Goal: Information Seeking & Learning: Check status

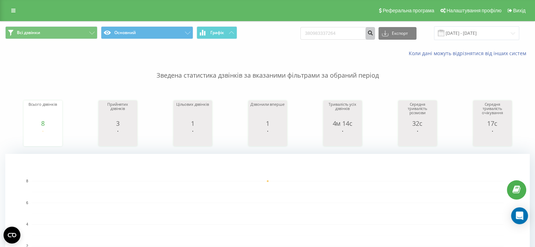
type input "380983337264"
click at [374, 34] on icon "submit" at bounding box center [371, 32] width 6 height 4
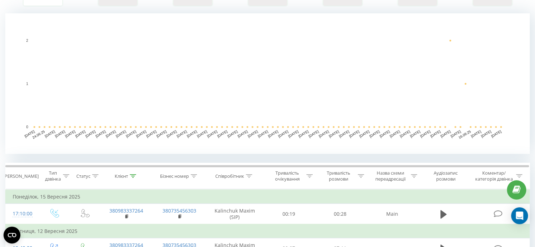
scroll to position [246, 0]
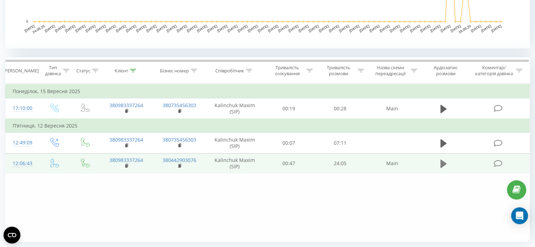
click at [444, 162] on icon at bounding box center [444, 164] width 6 height 8
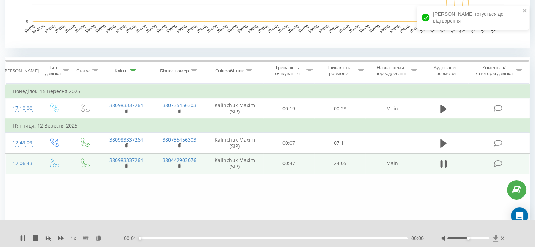
click at [496, 238] on icon at bounding box center [495, 238] width 5 height 7
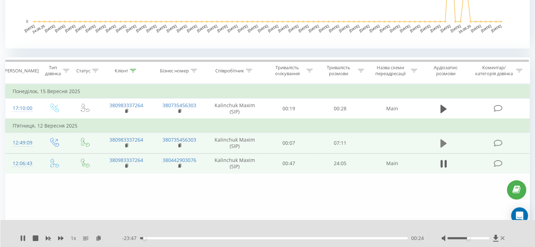
click at [443, 143] on icon at bounding box center [444, 143] width 6 height 8
click at [496, 239] on icon at bounding box center [495, 238] width 5 height 7
